Goal: Task Accomplishment & Management: Complete application form

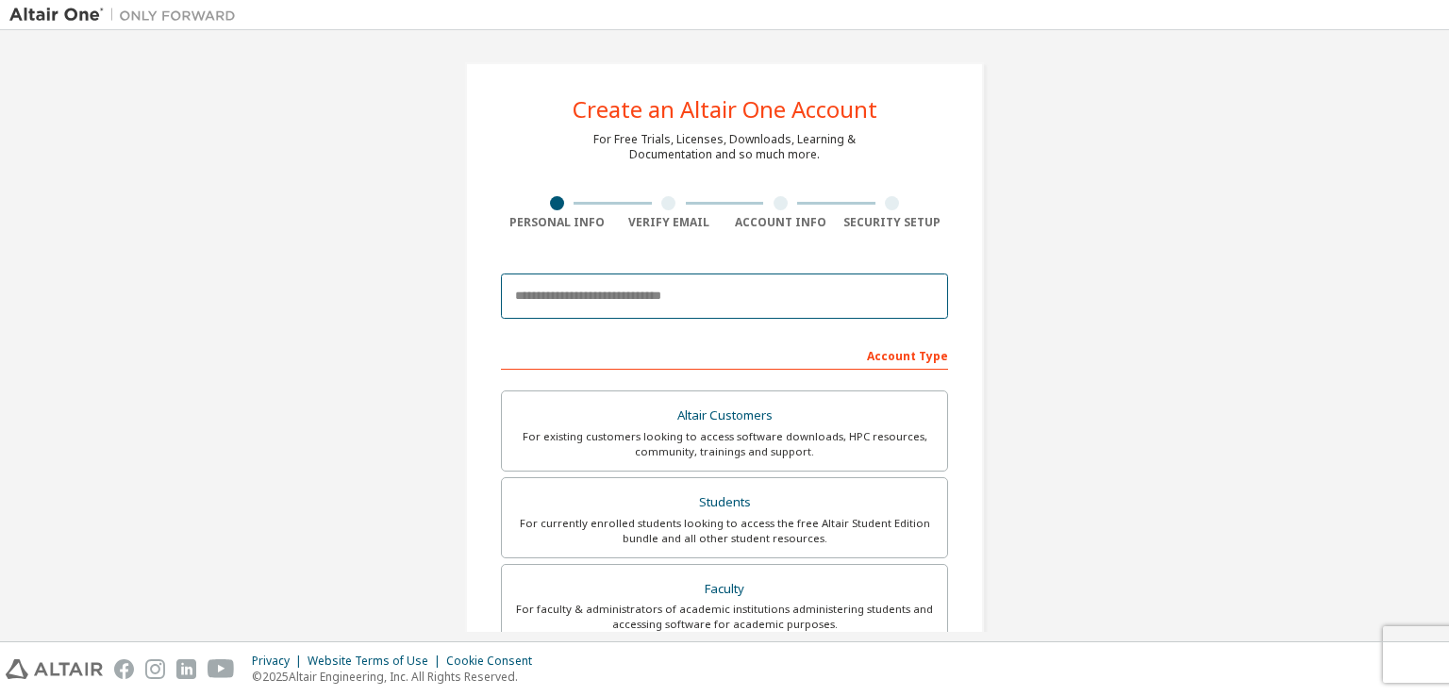
click at [708, 295] on input "email" at bounding box center [724, 296] width 447 height 45
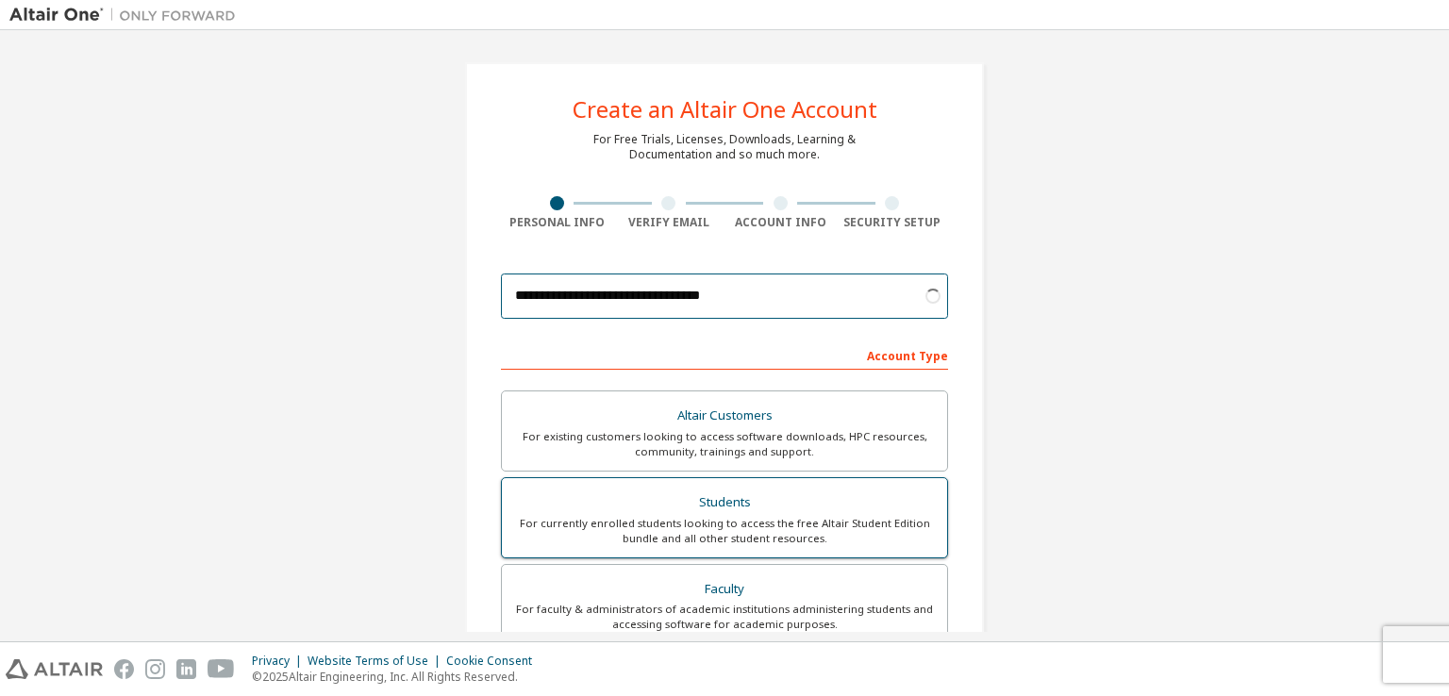
type input "**********"
click at [752, 501] on div "Students" at bounding box center [724, 503] width 423 height 26
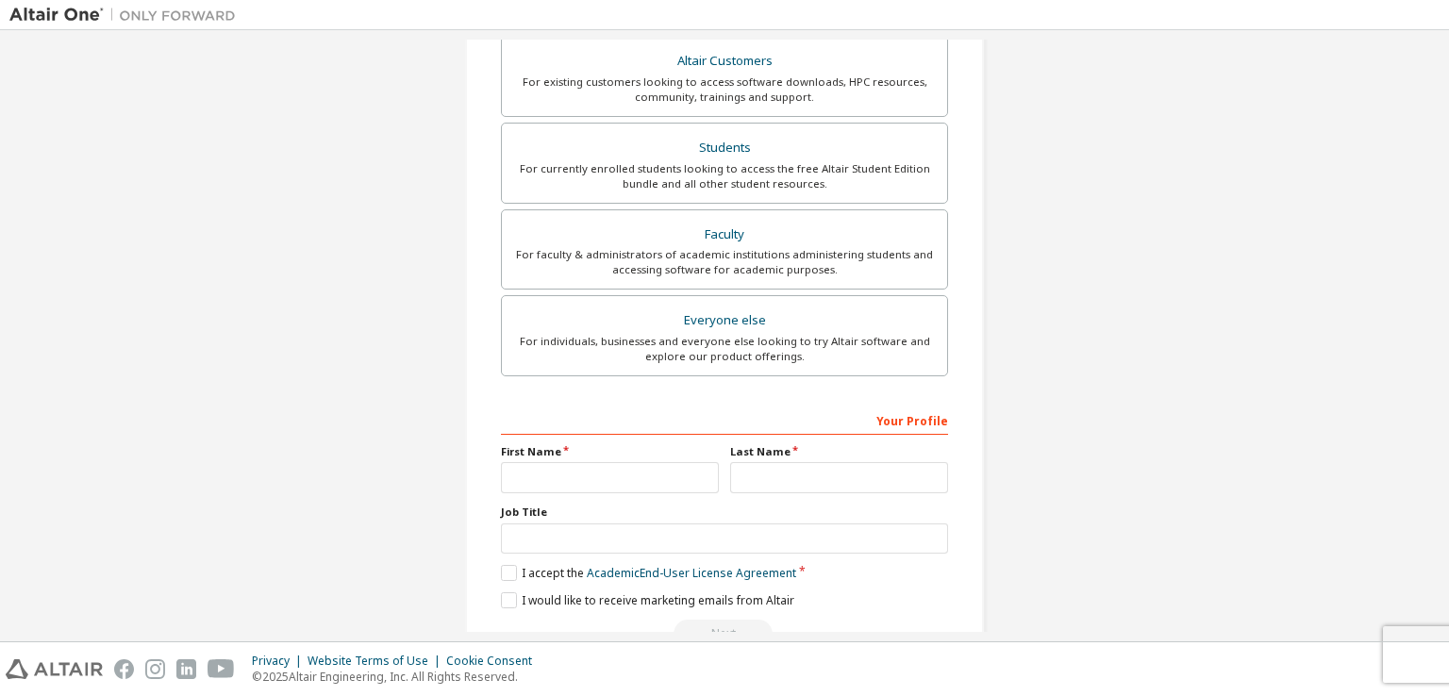
scroll to position [403, 0]
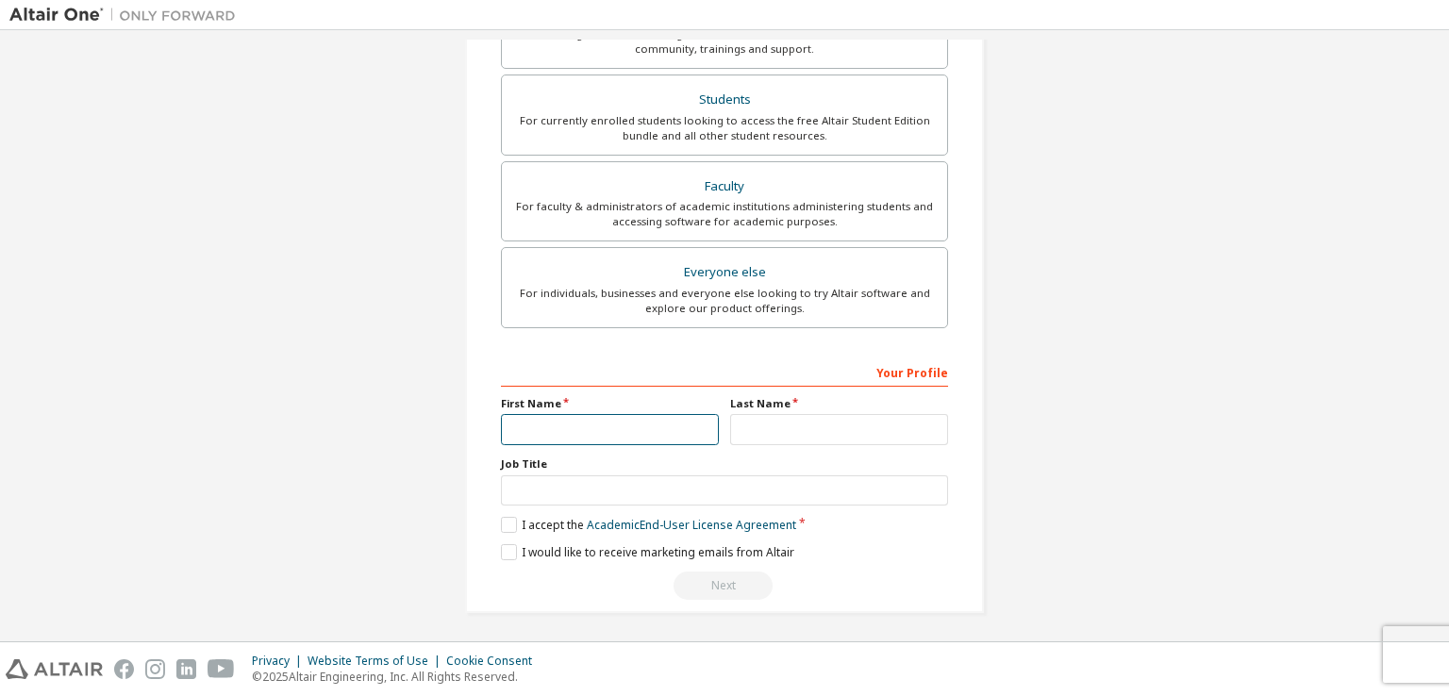
click at [592, 424] on input "text" at bounding box center [610, 429] width 218 height 31
type input "********"
click at [841, 434] on input "text" at bounding box center [839, 429] width 218 height 31
type input "******"
click at [504, 520] on label "I accept the Academic End-User License Agreement" at bounding box center [648, 525] width 295 height 16
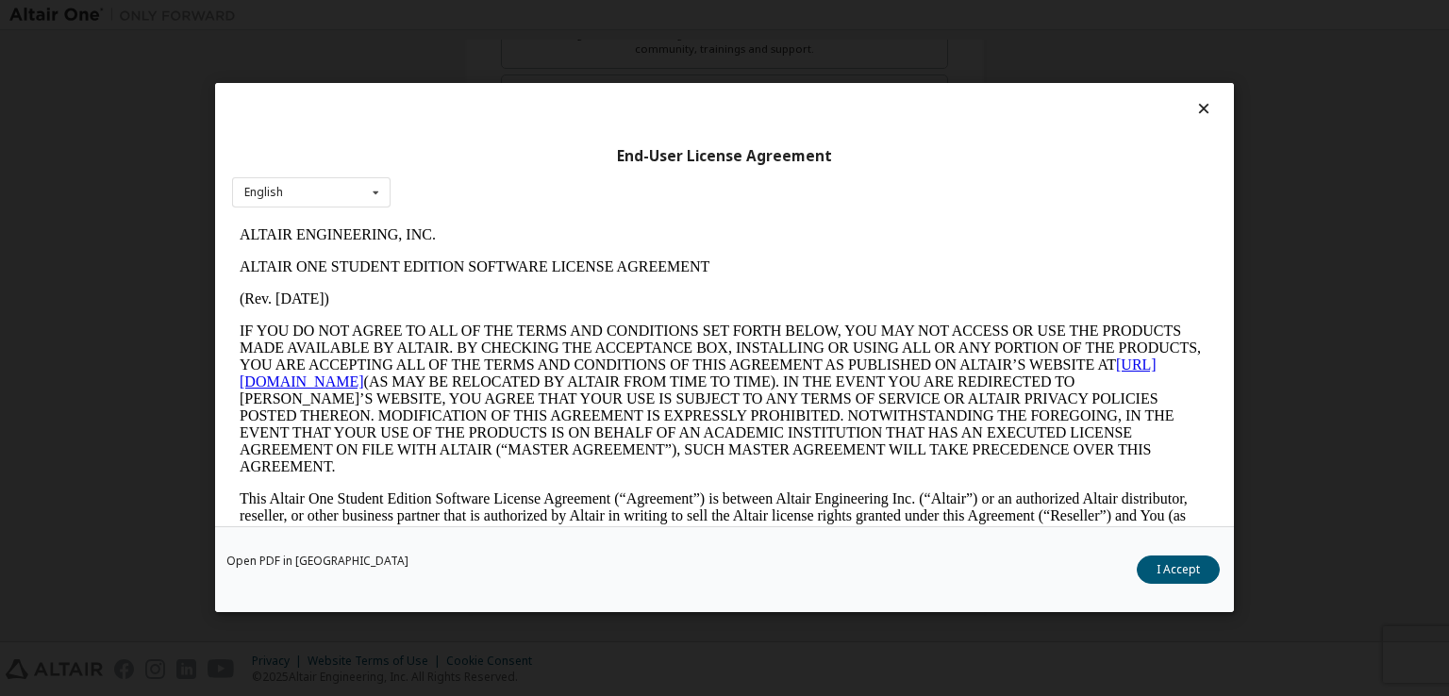
scroll to position [0, 0]
click at [1170, 571] on button "I Accept" at bounding box center [1178, 571] width 83 height 28
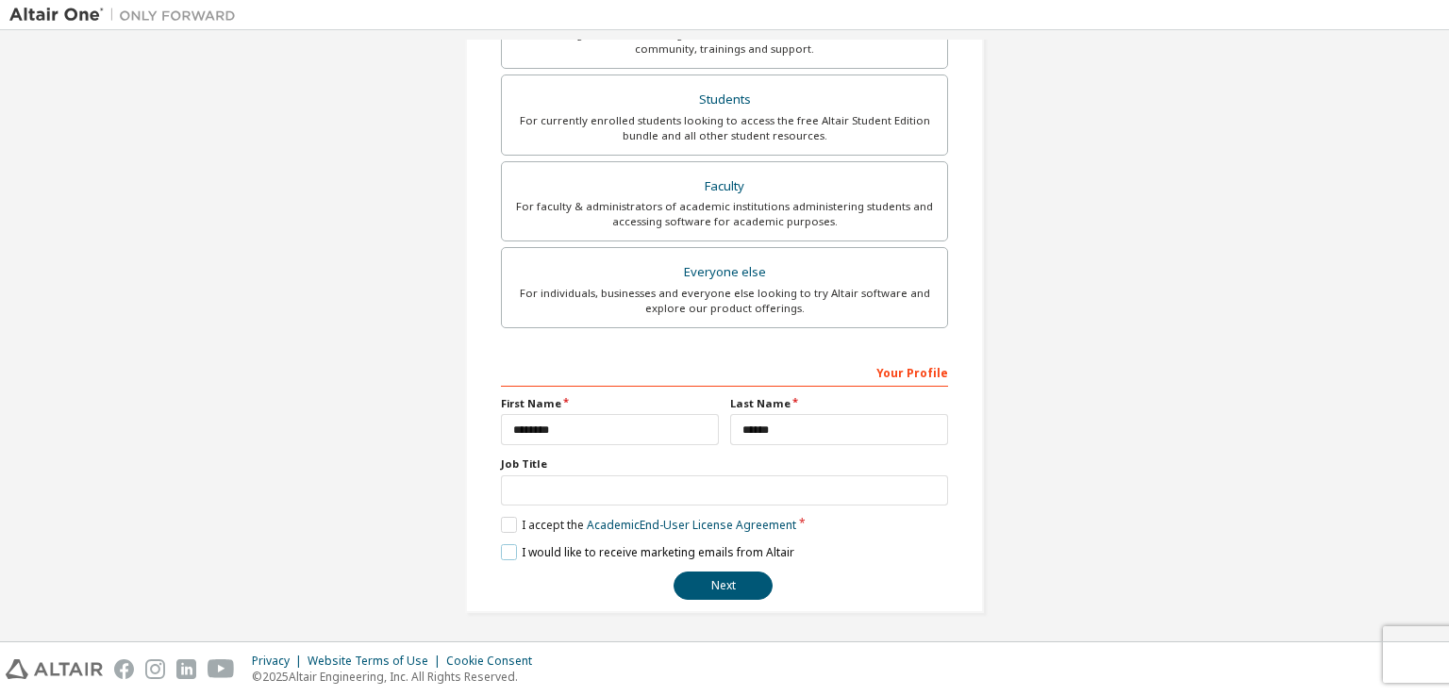
click at [503, 548] on label "I would like to receive marketing emails from Altair" at bounding box center [647, 552] width 293 height 16
click at [554, 480] on input "text" at bounding box center [724, 490] width 447 height 31
click at [702, 572] on button "Next" at bounding box center [723, 586] width 99 height 28
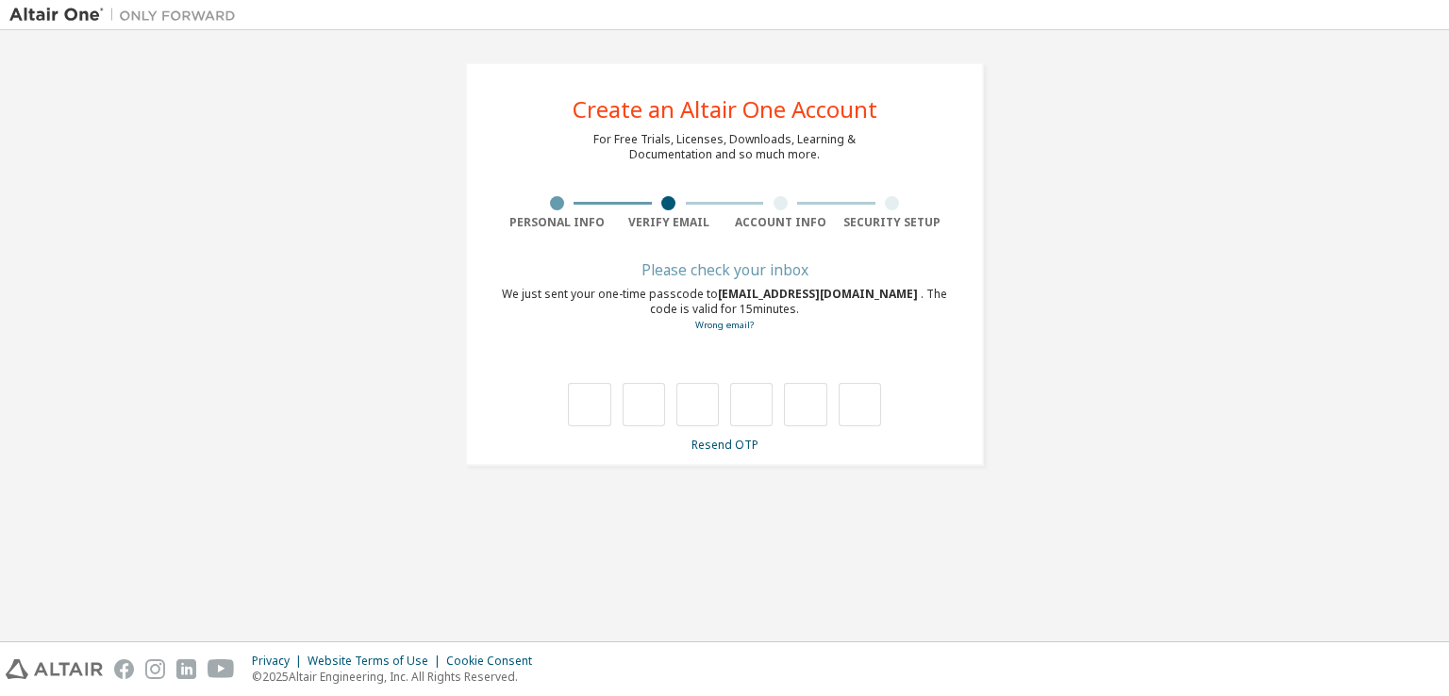
type input "*"
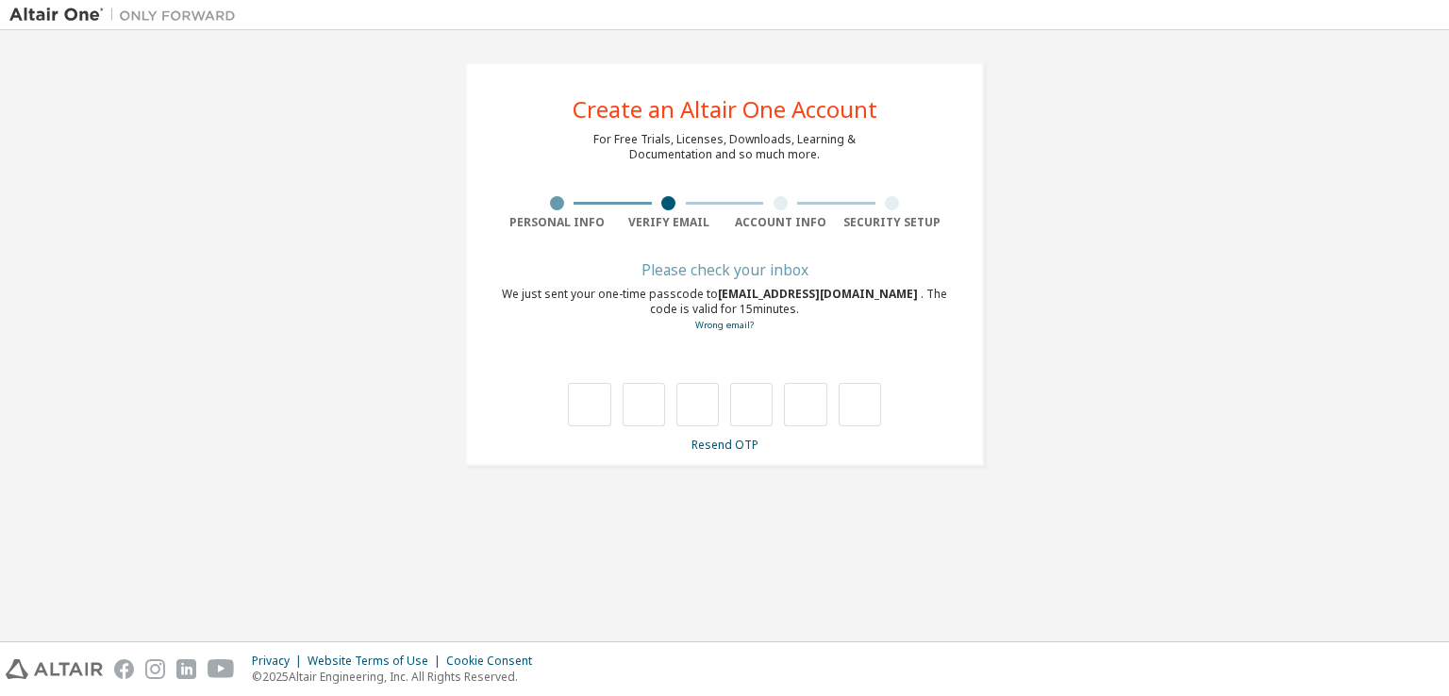
type input "*"
